Goal: Task Accomplishment & Management: Complete application form

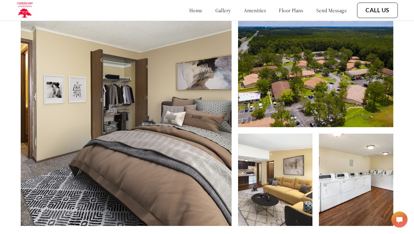
scroll to position [274, 0]
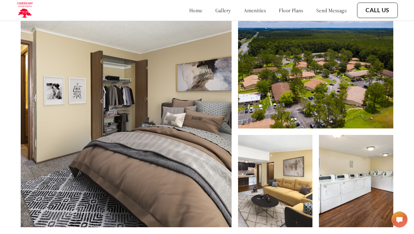
click at [215, 11] on link "gallery" at bounding box center [223, 10] width 16 height 6
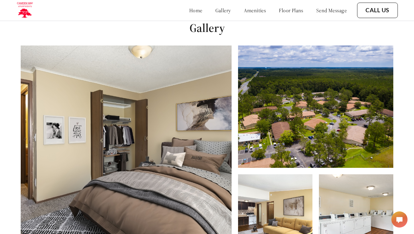
click at [287, 11] on link "floor plans" at bounding box center [291, 10] width 25 height 6
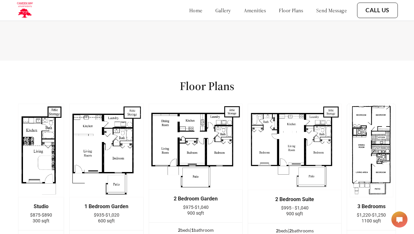
scroll to position [764, 0]
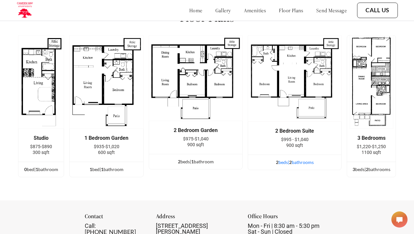
click at [293, 166] on div "2 bed s | 2 bathroom s" at bounding box center [294, 162] width 93 height 7
click at [283, 166] on div "2 bed s | 2 bathroom s" at bounding box center [294, 162] width 93 height 7
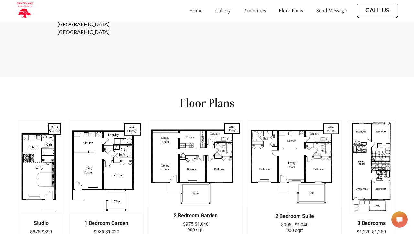
scroll to position [681, 0]
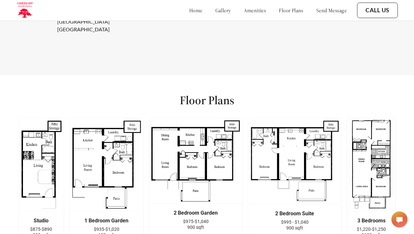
click at [302, 140] on img at bounding box center [295, 161] width 94 height 87
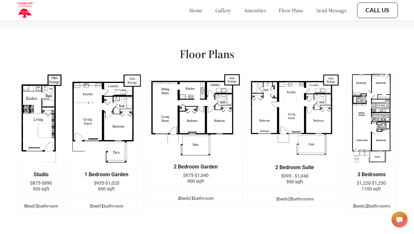
scroll to position [746, 0]
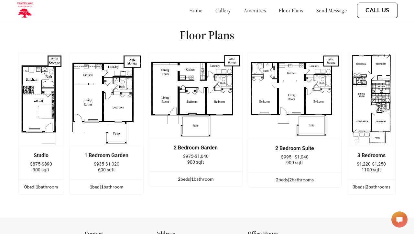
click at [292, 152] on div "2 Bedroom Suite" at bounding box center [295, 149] width 74 height 6
click at [295, 184] on div "2 bed s | 2 bathroom s" at bounding box center [294, 179] width 93 height 7
click at [281, 184] on div "2 bed s | 2 bathroom s" at bounding box center [294, 179] width 93 height 7
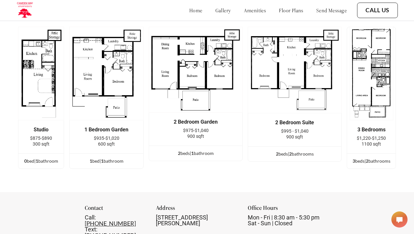
scroll to position [761, 0]
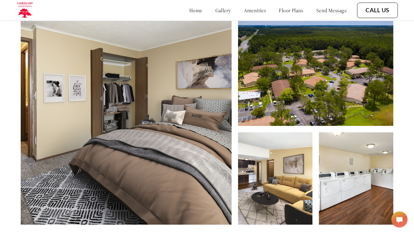
click at [189, 14] on link "home" at bounding box center [195, 10] width 13 height 6
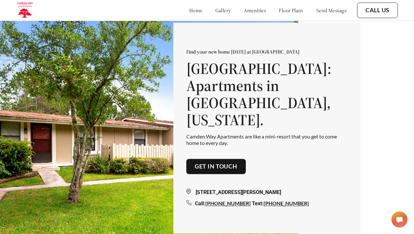
click at [229, 163] on link "Get in touch" at bounding box center [216, 166] width 43 height 7
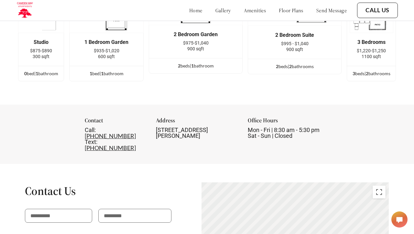
scroll to position [1038, 0]
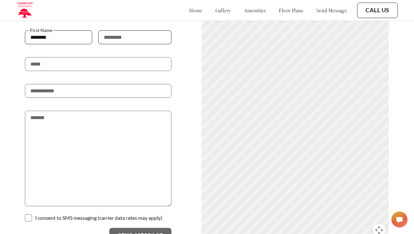
type input "********"
click at [115, 50] on p at bounding box center [134, 50] width 73 height 13
type input "**********"
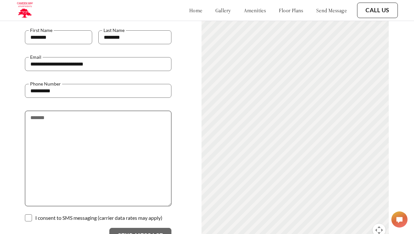
click at [74, 123] on textarea at bounding box center [98, 159] width 146 height 96
type textarea "**********"
click at [36, 212] on p at bounding box center [98, 213] width 146 height 13
click at [30, 217] on span at bounding box center [28, 218] width 7 height 7
click at [115, 229] on button "Send Message" at bounding box center [140, 236] width 62 height 16
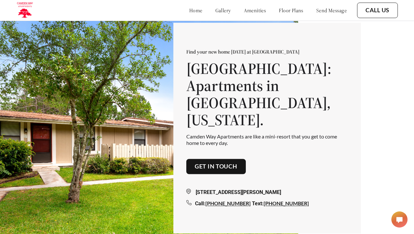
scroll to position [0, 0]
